Goal: Find specific page/section: Find specific page/section

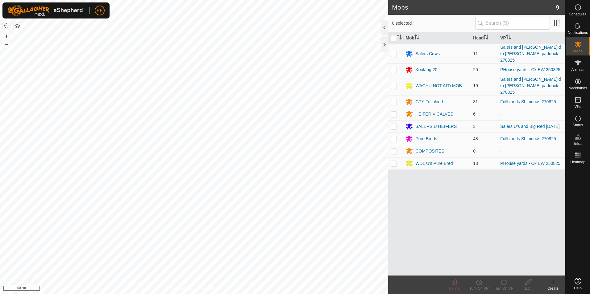
click at [394, 83] on p-checkbox at bounding box center [394, 85] width 6 height 5
checkbox input "true"
click at [428, 83] on div "WAGYU NOT AI'D MOB" at bounding box center [438, 86] width 46 height 6
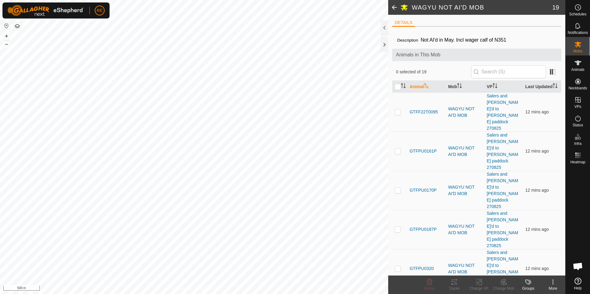
click at [390, 4] on span at bounding box center [394, 7] width 12 height 15
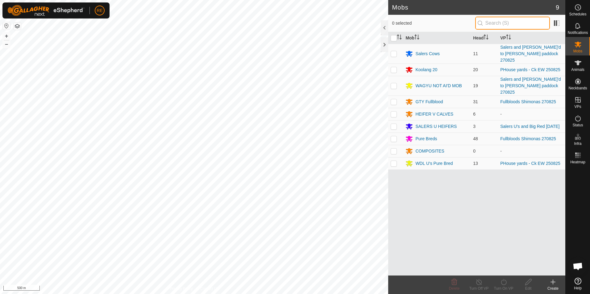
click at [507, 23] on input "text" at bounding box center [512, 23] width 75 height 13
click at [579, 66] on icon at bounding box center [577, 62] width 7 height 7
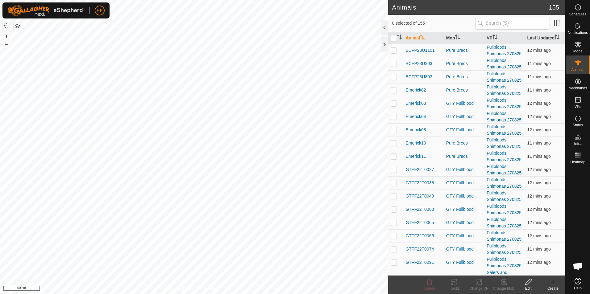
click at [507, 22] on input "text" at bounding box center [512, 23] width 75 height 13
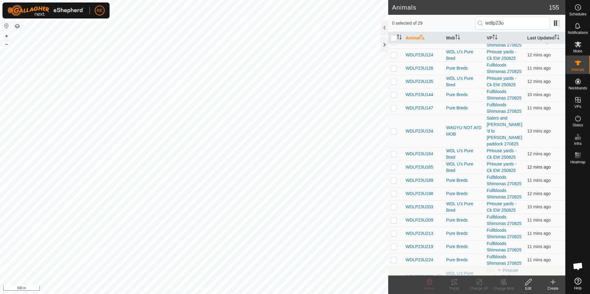
scroll to position [93, 0]
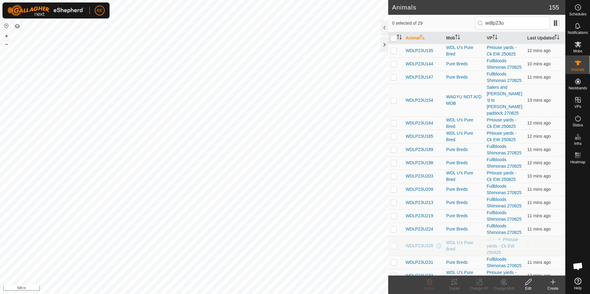
drag, startPoint x: 518, startPoint y: 23, endPoint x: 469, endPoint y: 23, distance: 49.1
click at [469, 23] on div "0 selected of 29 wdlp23u" at bounding box center [477, 23] width 170 height 13
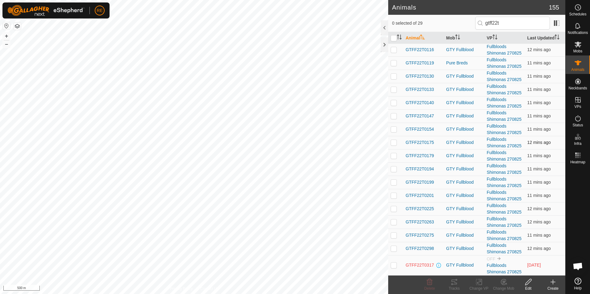
scroll to position [348, 0]
type input "gtff22t"
